Goal: Find specific page/section: Find specific page/section

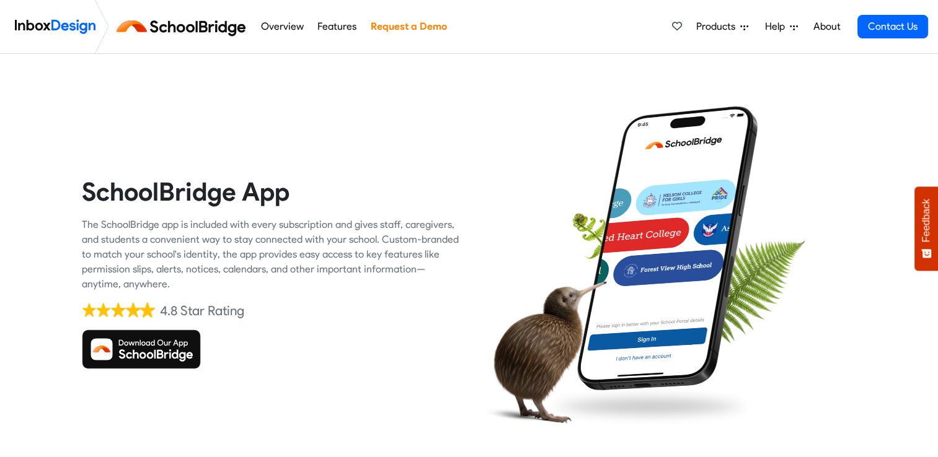
click at [174, 351] on img at bounding box center [141, 350] width 119 height 40
click at [172, 357] on img at bounding box center [141, 350] width 119 height 40
click at [156, 344] on img at bounding box center [141, 350] width 119 height 40
click at [151, 355] on img at bounding box center [141, 350] width 119 height 40
